Goal: Navigation & Orientation: Find specific page/section

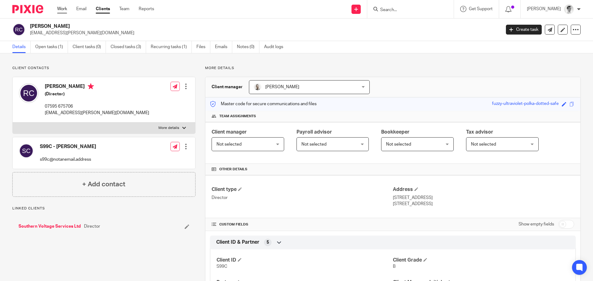
click at [63, 8] on link "Work" at bounding box center [62, 9] width 10 height 6
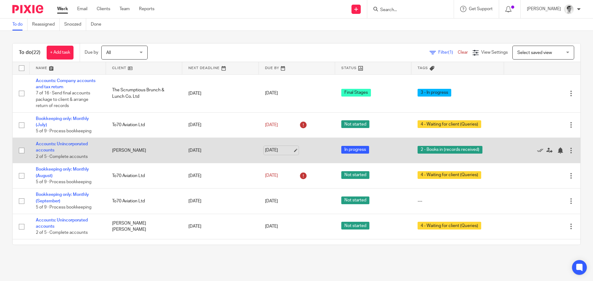
click at [274, 153] on link "[DATE]" at bounding box center [279, 150] width 28 height 6
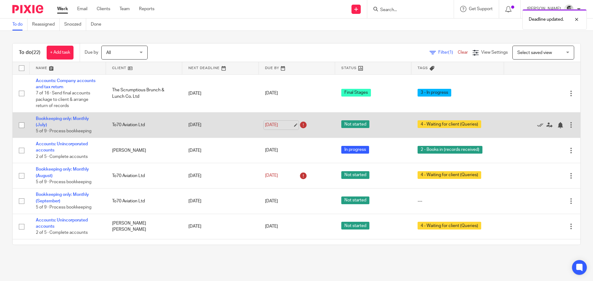
click at [271, 122] on link "[DATE]" at bounding box center [279, 125] width 28 height 6
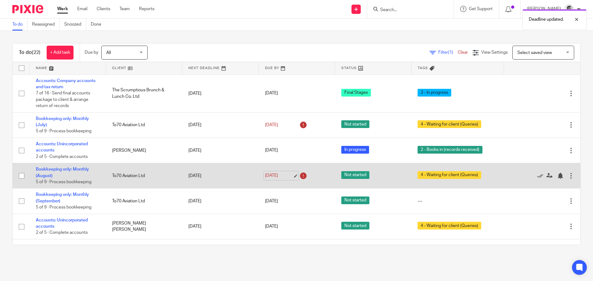
click at [272, 173] on link "[DATE]" at bounding box center [279, 176] width 28 height 6
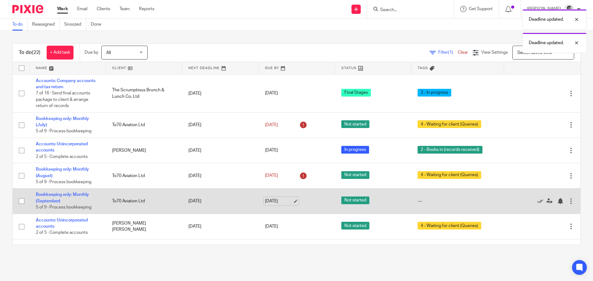
click at [268, 203] on link "[DATE]" at bounding box center [279, 201] width 28 height 6
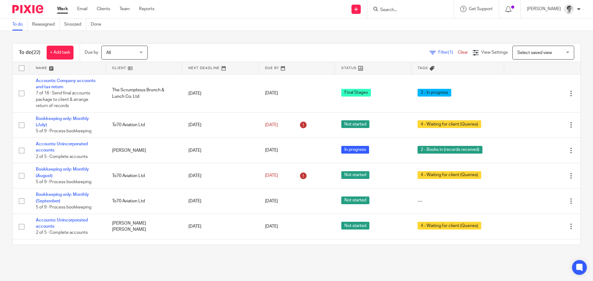
click at [405, 252] on div "To do (22) + Add task Due by All All [DATE] [DATE] This week Next week This mon…" at bounding box center [296, 144] width 593 height 227
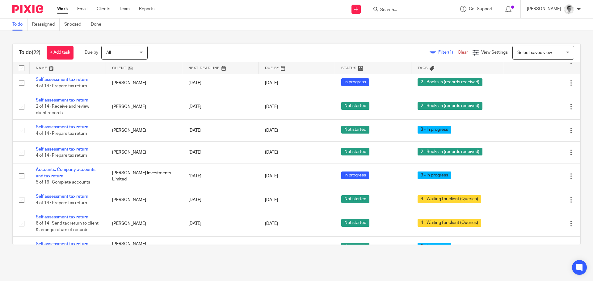
scroll to position [216, 0]
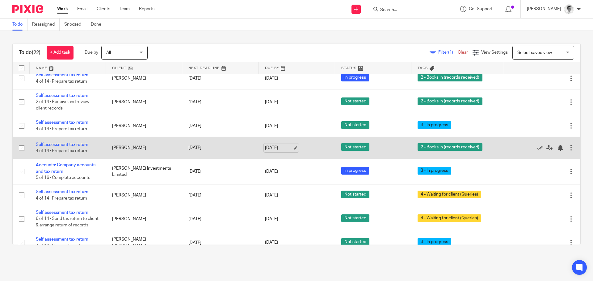
click at [277, 147] on link "[DATE]" at bounding box center [279, 148] width 28 height 6
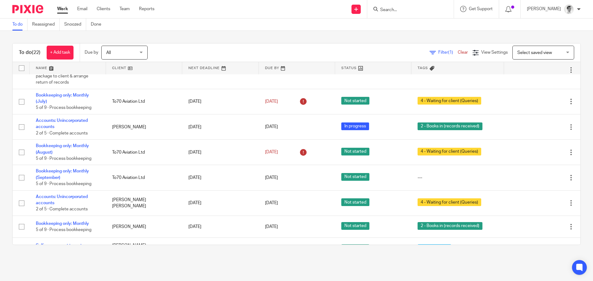
scroll to position [0, 0]
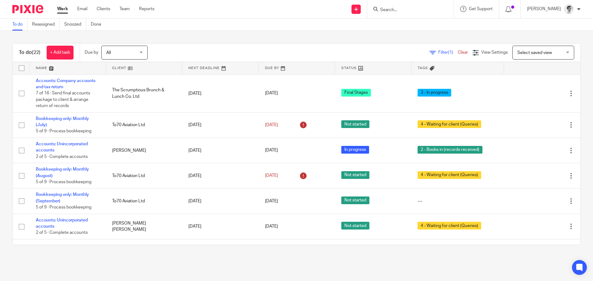
click at [434, 10] on input "Search" at bounding box center [407, 10] width 56 height 6
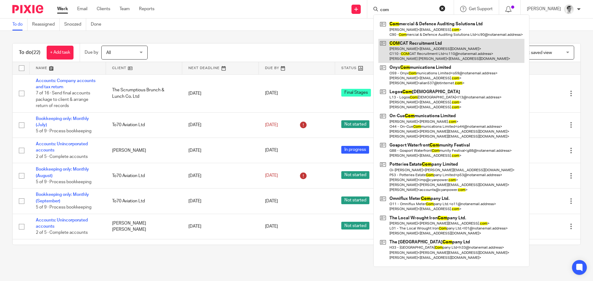
type input "com"
click at [421, 48] on link at bounding box center [451, 51] width 146 height 24
